Goal: Task Accomplishment & Management: Use online tool/utility

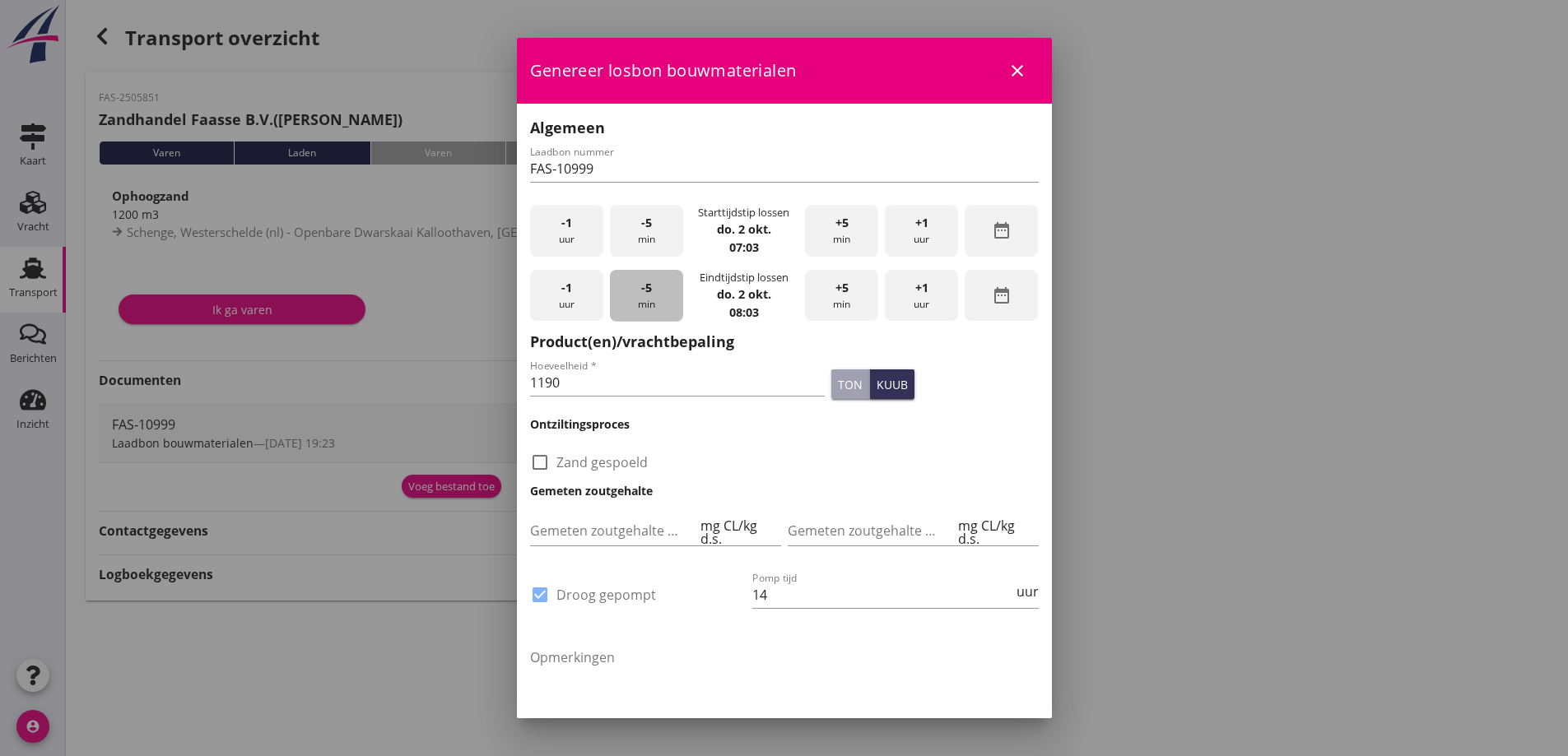
click at [636, 292] on div "-5 min" at bounding box center [646, 296] width 73 height 52
click at [838, 289] on span "+5" at bounding box center [842, 287] width 13 height 18
click at [902, 290] on div "+1 uur" at bounding box center [921, 296] width 73 height 52
click at [902, 291] on div "+1 uur" at bounding box center [921, 296] width 73 height 52
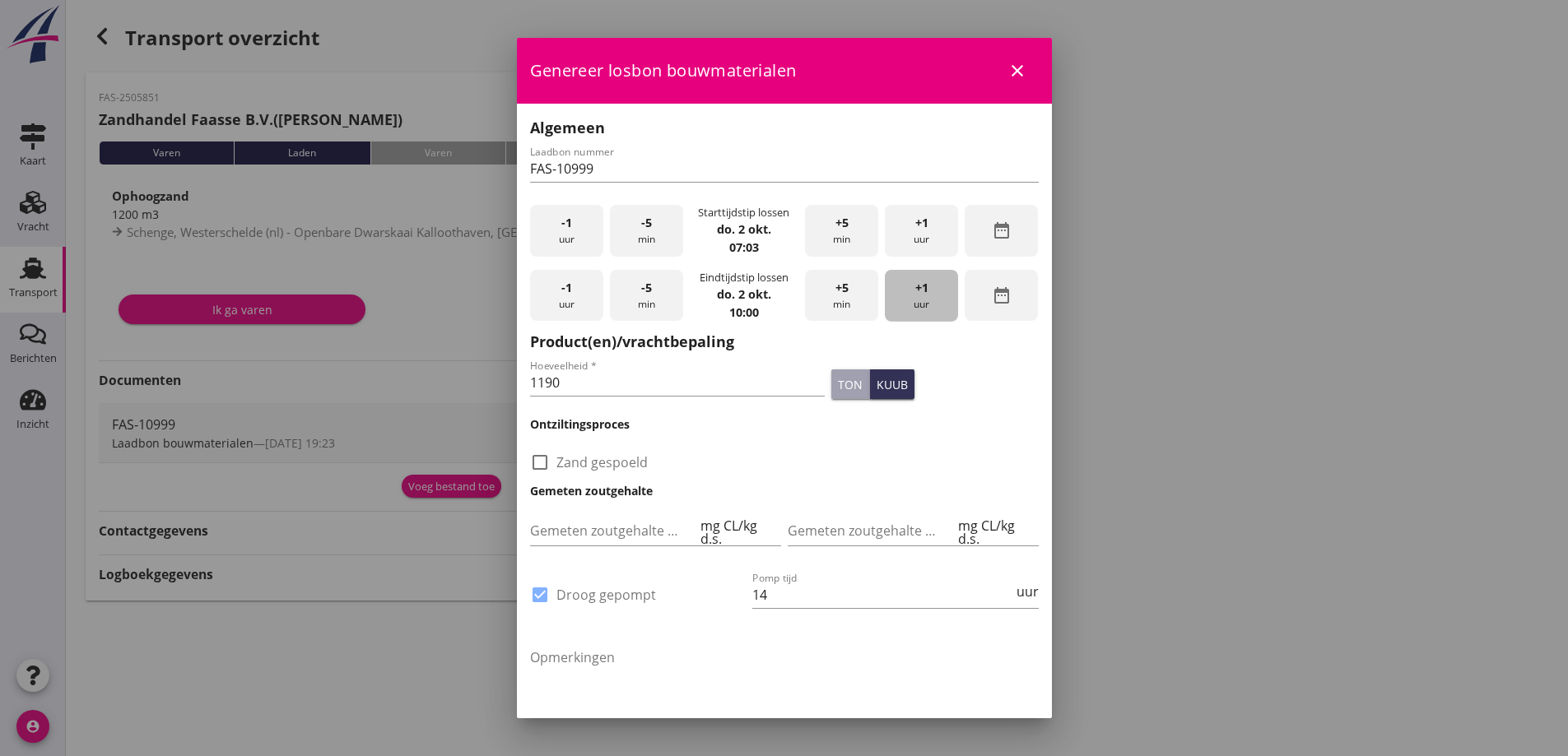
click at [902, 290] on div "+1 uur" at bounding box center [921, 296] width 73 height 52
click at [903, 291] on div "+1 uur" at bounding box center [921, 296] width 73 height 52
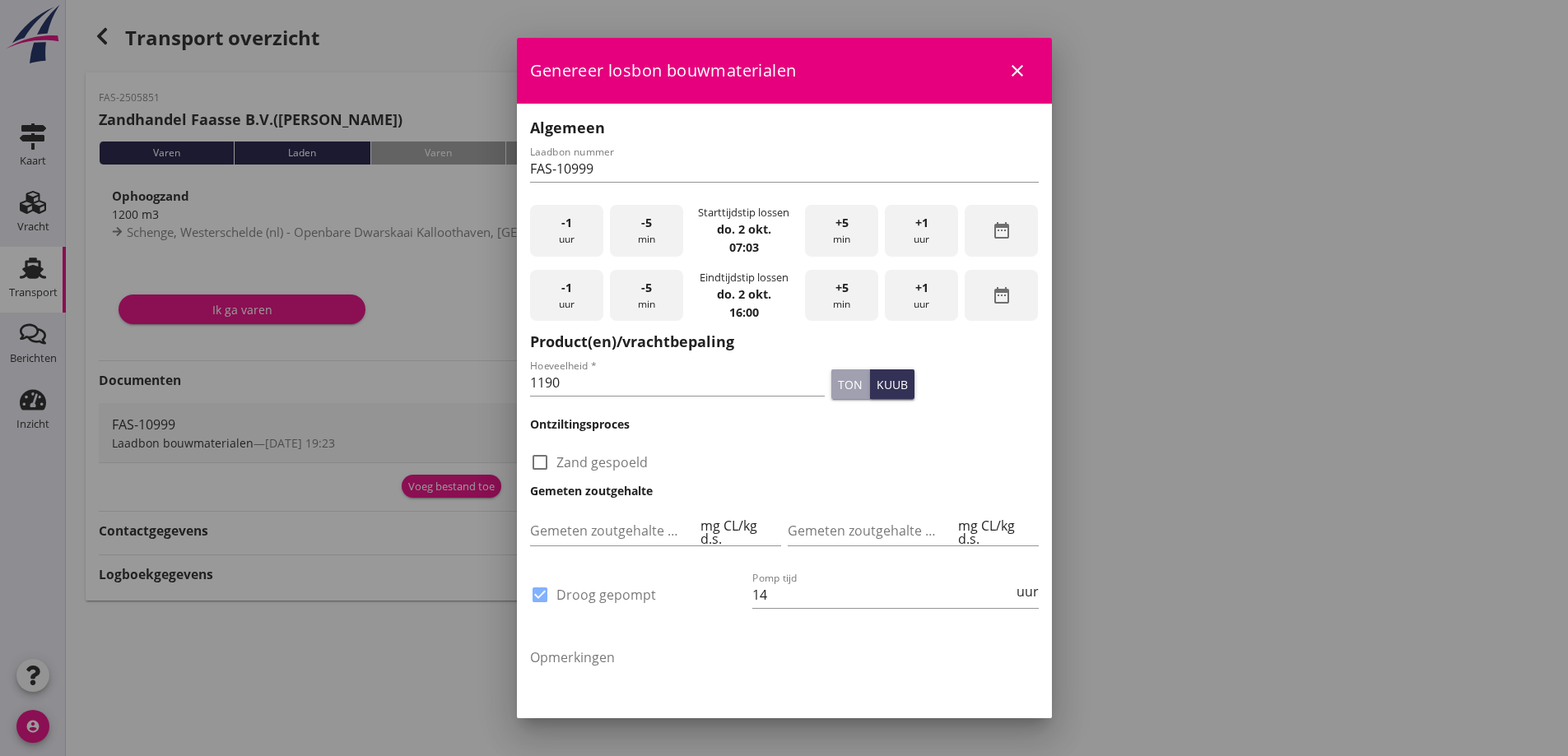
click at [1138, 405] on div at bounding box center [784, 378] width 1568 height 756
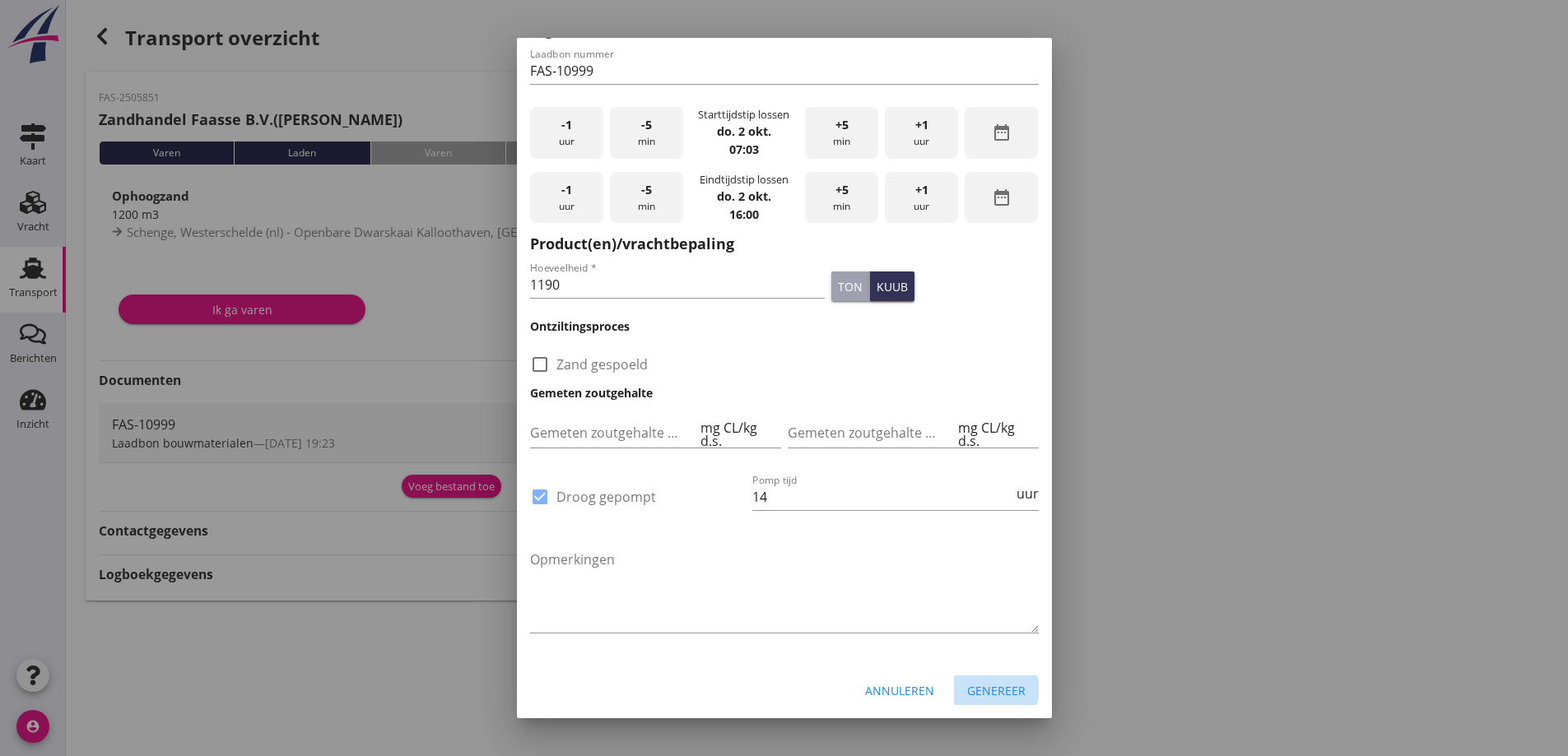
click at [978, 687] on div "Genereer" at bounding box center [996, 690] width 58 height 18
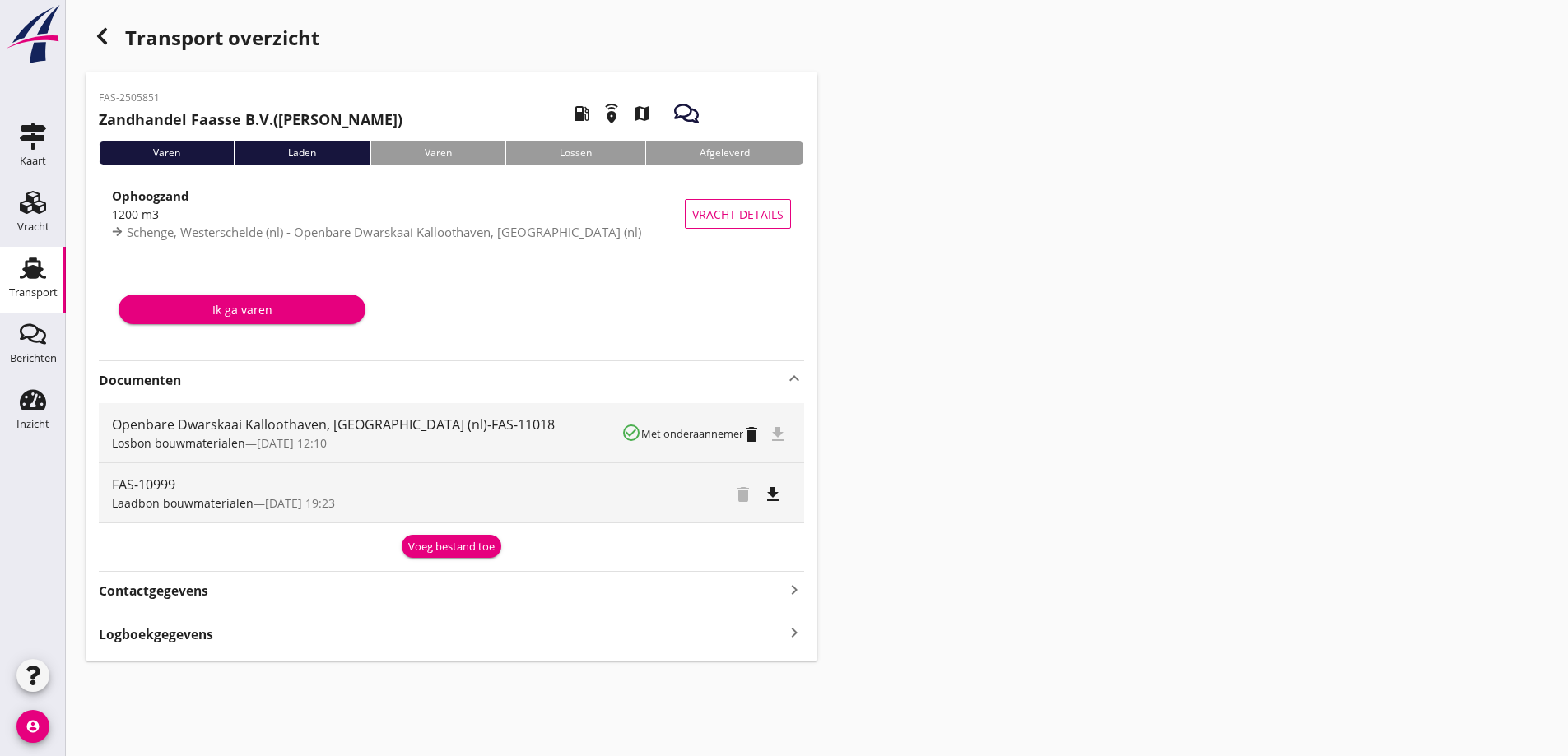
click at [556, 422] on div "Openbare Dwarskaai Kalloothaven, [GEOGRAPHIC_DATA] (nl)-FAS-11018" at bounding box center [367, 424] width 509 height 19
click at [1131, 257] on div "Transport overzicht FAS-2505851 Zandhandel Faasse B.V. ([PERSON_NAME]) local_ga…" at bounding box center [817, 340] width 1502 height 680
